Goal: Task Accomplishment & Management: Manage account settings

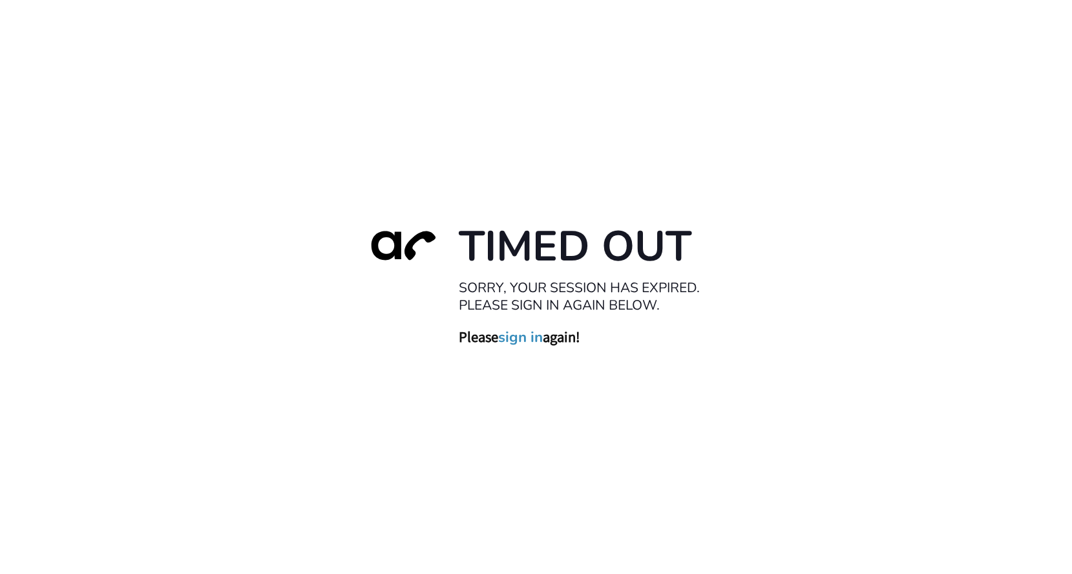
click at [415, 336] on link "sign in" at bounding box center [520, 337] width 45 height 18
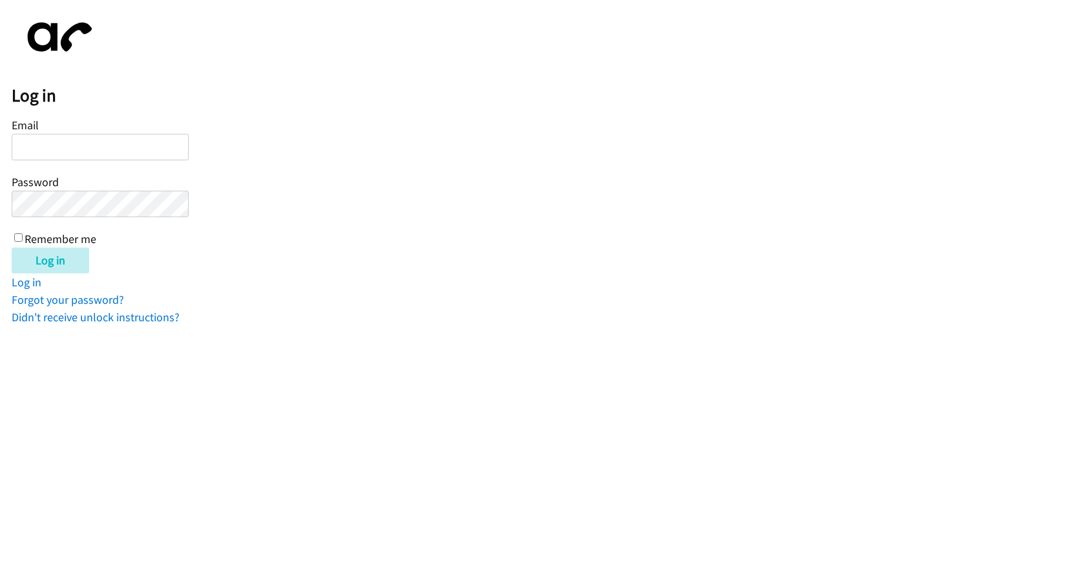
click at [163, 134] on input "Email" at bounding box center [100, 147] width 177 height 26
type input "[EMAIL_ADDRESS][DOMAIN_NAME]"
click at [12, 247] on input "Log in" at bounding box center [51, 260] width 78 height 26
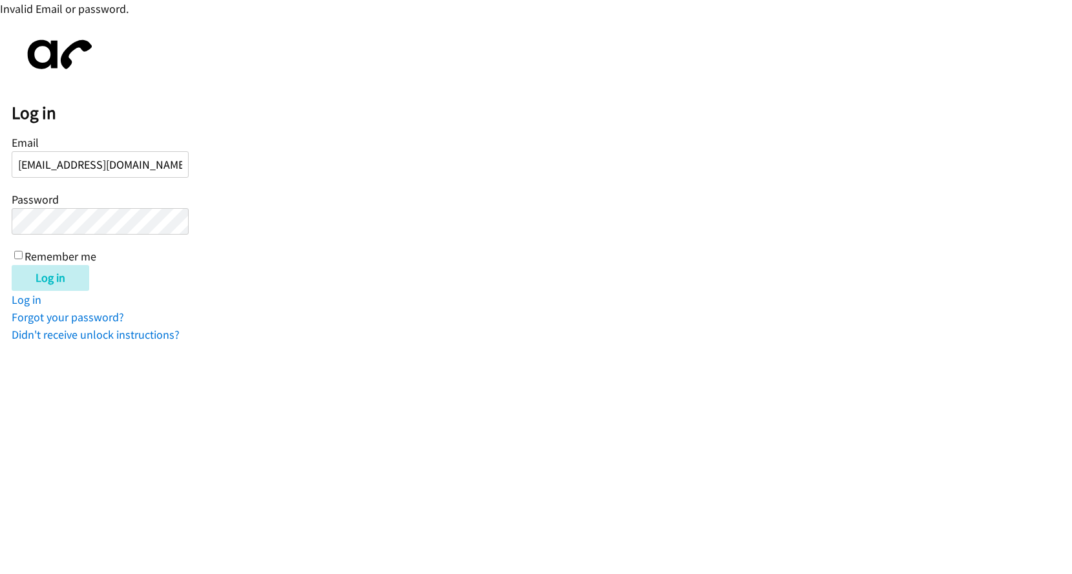
click at [12, 265] on input "Log in" at bounding box center [51, 278] width 78 height 26
